Goal: Information Seeking & Learning: Find contact information

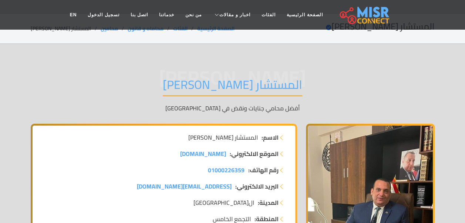
scroll to position [15, 0]
click at [346, 70] on div "الاستاذ محمد النحاس المستشار محمد النحاس أفضل محامي جنايات ونقض في مصر" at bounding box center [233, 94] width 404 height 57
click at [306, 13] on link "الصفحة الرئيسية" at bounding box center [304, 15] width 47 height 14
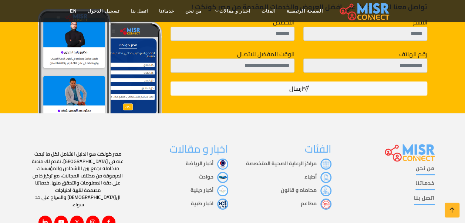
scroll to position [1333, 0]
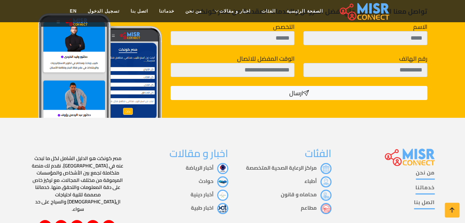
click at [300, 190] on link "محاماه و قانون" at bounding box center [306, 195] width 51 height 10
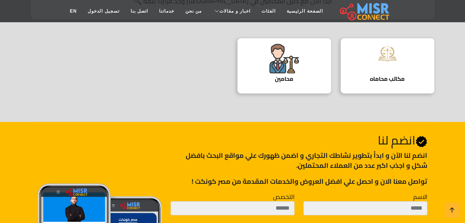
scroll to position [267, 0]
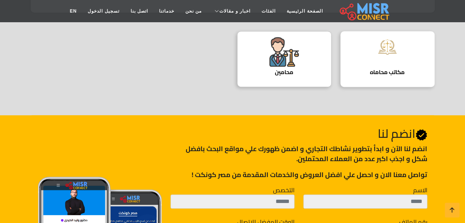
click at [380, 71] on h4 "مكاتب محاماه" at bounding box center [387, 72] width 71 height 7
click at [387, 54] on img at bounding box center [388, 47] width 30 height 20
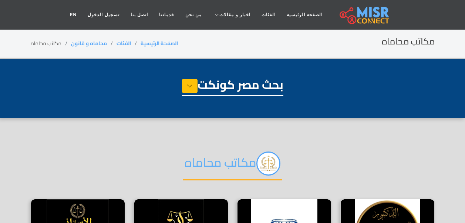
select select "**********"
click at [352, 110] on div "بحث مصر كونكت" at bounding box center [233, 95] width 404 height 37
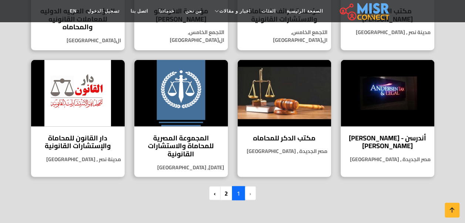
scroll to position [637, 0]
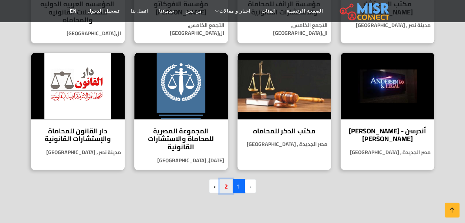
click at [225, 179] on link "2" at bounding box center [226, 186] width 13 height 14
click at [226, 179] on link "2" at bounding box center [226, 186] width 13 height 14
click at [227, 180] on link "2" at bounding box center [226, 186] width 13 height 14
click at [223, 181] on link "2" at bounding box center [226, 186] width 13 height 14
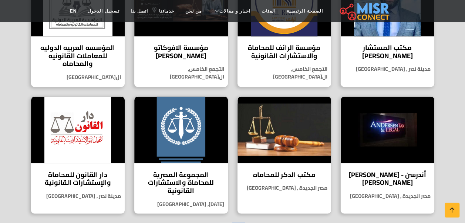
scroll to position [592, 0]
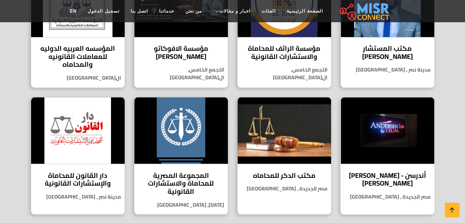
click at [384, 174] on h4 "أندرسن - ماهر ميلاد اسكندر وشركاه" at bounding box center [388, 179] width 83 height 16
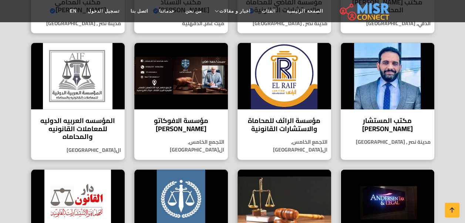
scroll to position [474, 0]
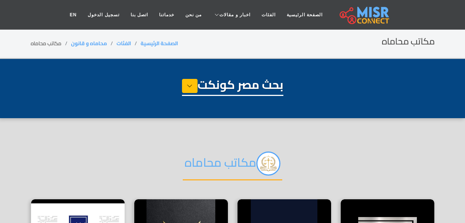
select select "**********"
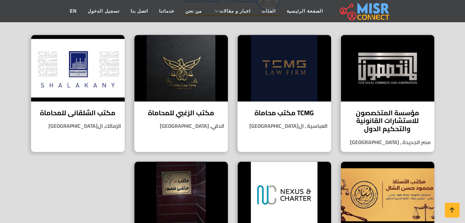
scroll to position [163, 0]
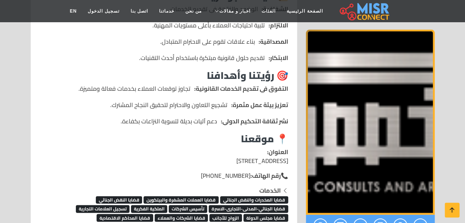
scroll to position [829, 0]
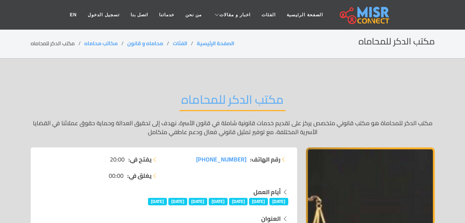
click at [329, 87] on div "مكتب الدكر للمحاماه مكتب الدكر للمحاماة هو مكتب قانوني متخصص يركز على تقديم خدم…" at bounding box center [233, 114] width 404 height 66
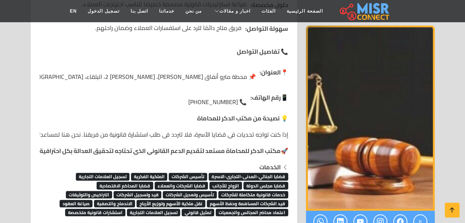
scroll to position [933, 0]
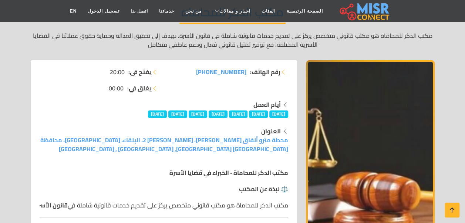
scroll to position [89, 0]
